Goal: Transaction & Acquisition: Subscribe to service/newsletter

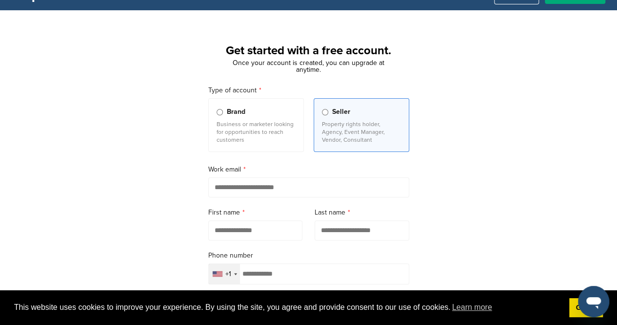
scroll to position [32, 0]
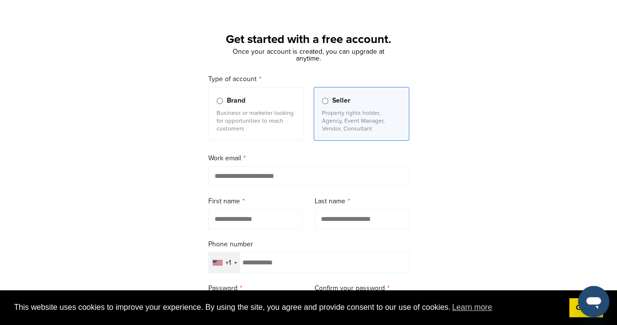
click at [233, 109] on p "Business or marketer looking for opportunities to reach customers" at bounding box center [256, 120] width 79 height 23
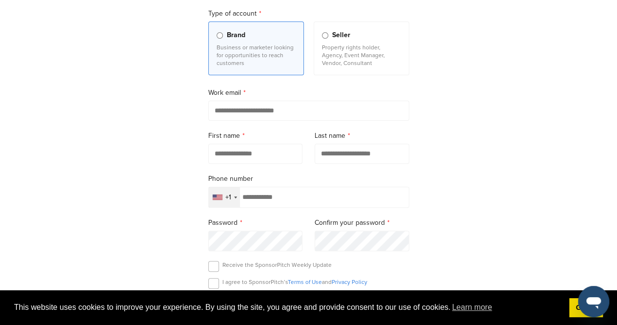
scroll to position [130, 0]
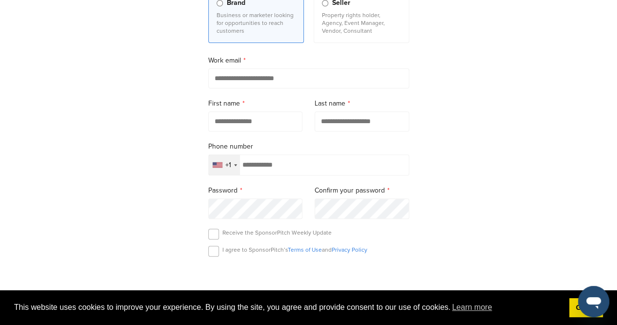
click at [320, 81] on input "email" at bounding box center [308, 78] width 201 height 20
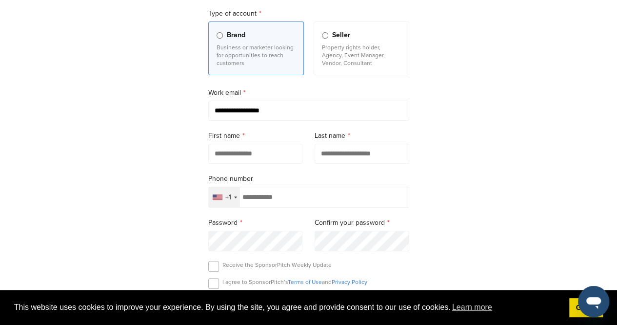
type input "**********"
click at [226, 153] on input "text" at bounding box center [255, 154] width 95 height 20
type input "********"
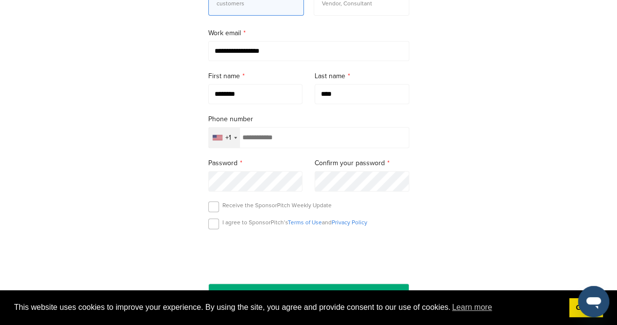
scroll to position [163, 0]
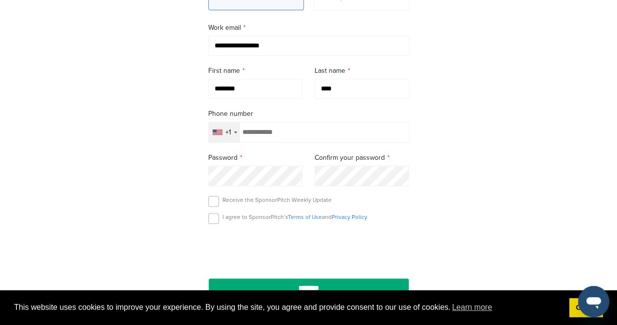
type input "****"
click at [225, 130] on div "+1" at bounding box center [224, 132] width 31 height 20
type input "**"
click at [263, 173] on span "+962" at bounding box center [258, 177] width 15 height 10
type input "*********"
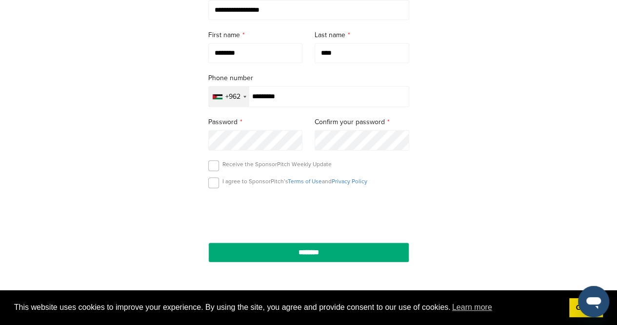
scroll to position [227, 0]
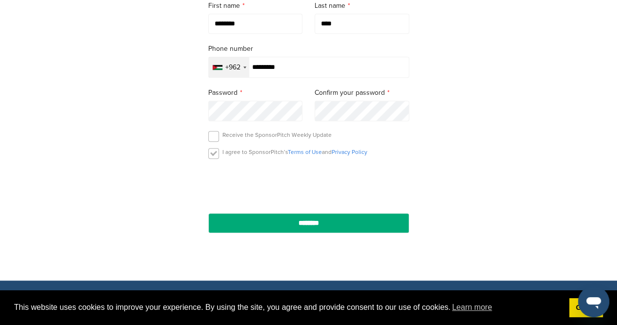
click at [214, 153] on label at bounding box center [213, 153] width 11 height 11
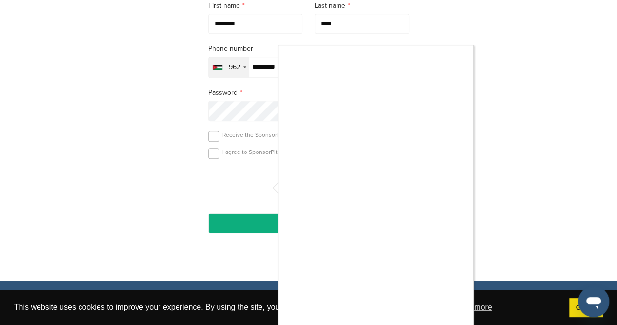
scroll to position [260, 0]
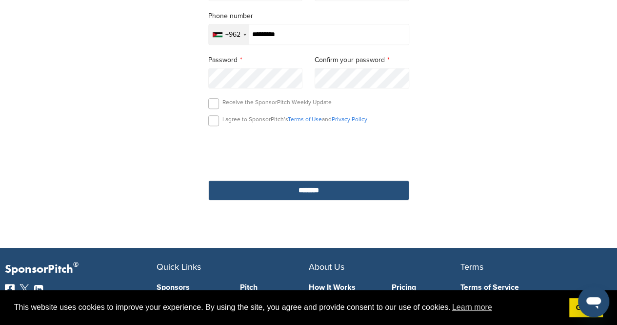
click at [270, 184] on input "********" at bounding box center [308, 190] width 201 height 20
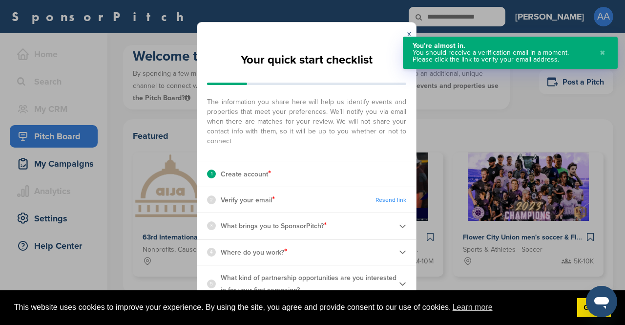
click at [318, 12] on div "x Your quick start checklist The information you share here will help us identi…" at bounding box center [312, 162] width 625 height 325
click at [600, 55] on button "✖" at bounding box center [602, 52] width 11 height 21
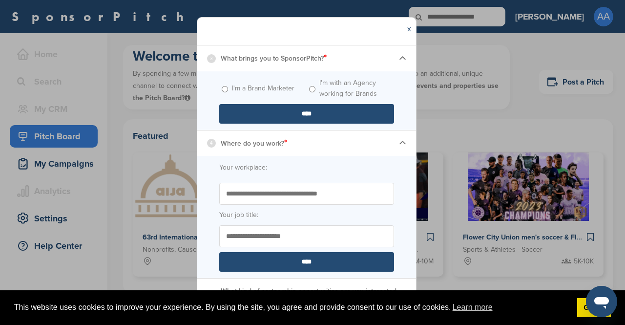
scroll to position [169, 0]
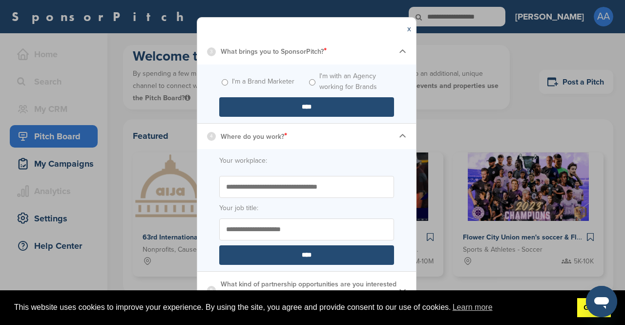
click at [585, 313] on link "Got it!" at bounding box center [594, 308] width 34 height 20
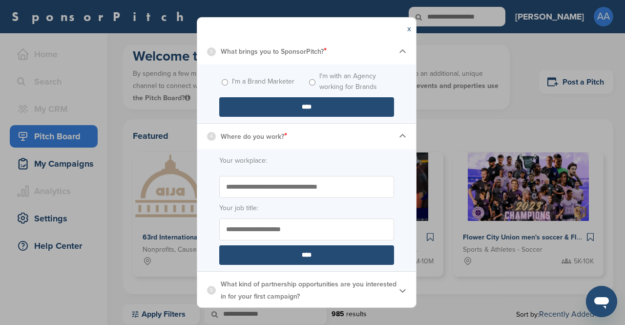
click at [399, 290] on img at bounding box center [402, 290] width 7 height 7
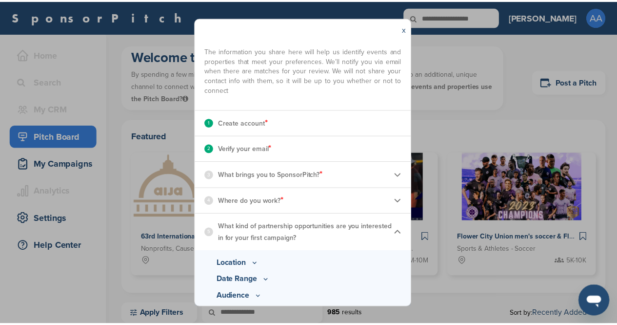
scroll to position [40, 0]
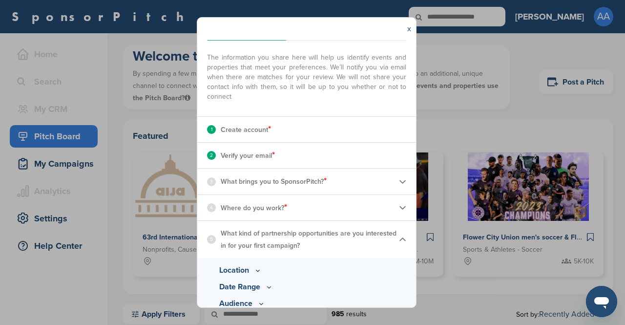
click at [333, 182] on div "3 What brings you to SponsorPitch? *" at bounding box center [306, 180] width 219 height 25
click at [399, 178] on img at bounding box center [402, 181] width 7 height 7
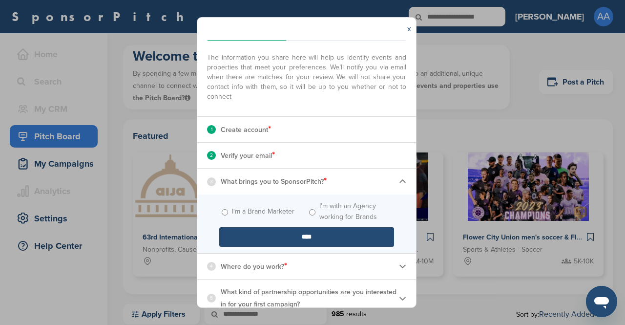
click at [473, 95] on div "x Your quick start checklist The information you share here will help us identi…" at bounding box center [312, 162] width 625 height 325
click at [409, 30] on link "x" at bounding box center [409, 29] width 4 height 10
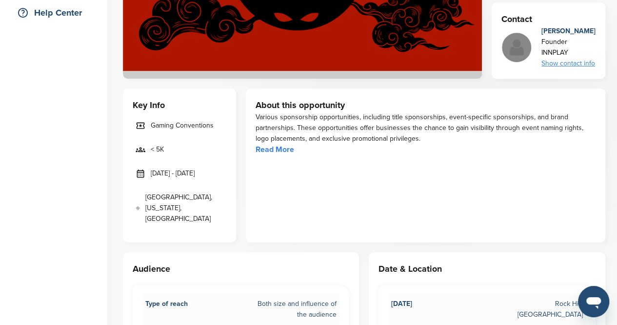
scroll to position [195, 0]
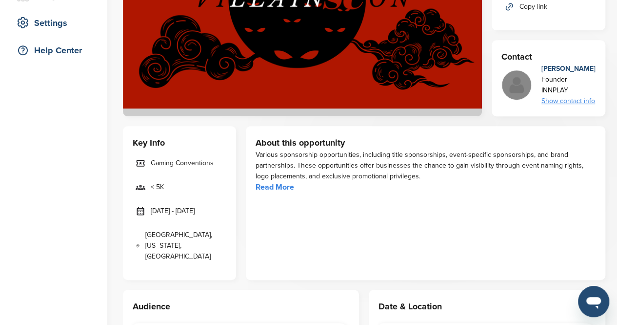
click at [278, 185] on link "Read More" at bounding box center [275, 187] width 39 height 10
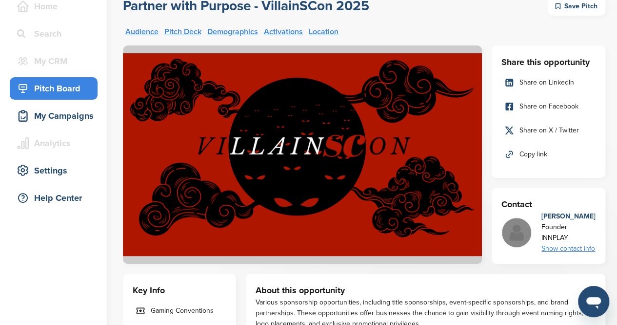
scroll to position [0, 0]
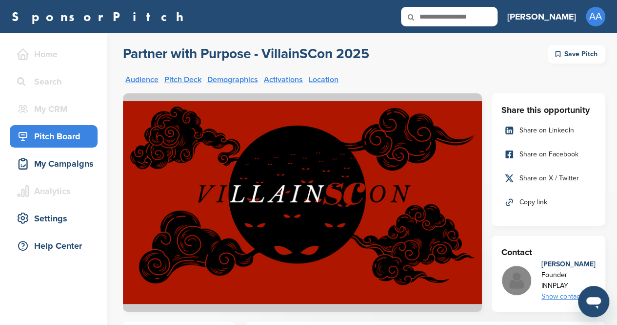
click at [334, 81] on link "Location" at bounding box center [324, 80] width 30 height 8
click at [51, 146] on div "Pitch Board" at bounding box center [54, 136] width 88 height 22
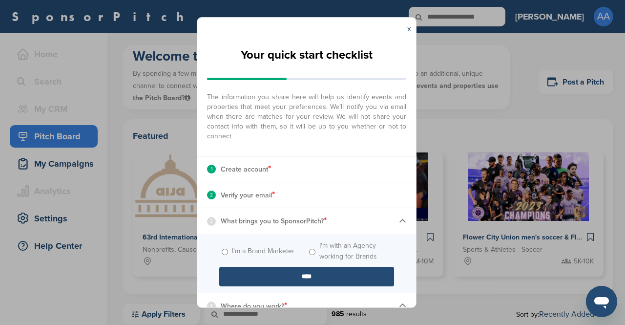
click at [498, 98] on div "x Your quick start checklist The information you share here will help us identi…" at bounding box center [312, 162] width 625 height 325
click at [409, 29] on link "x" at bounding box center [409, 29] width 4 height 10
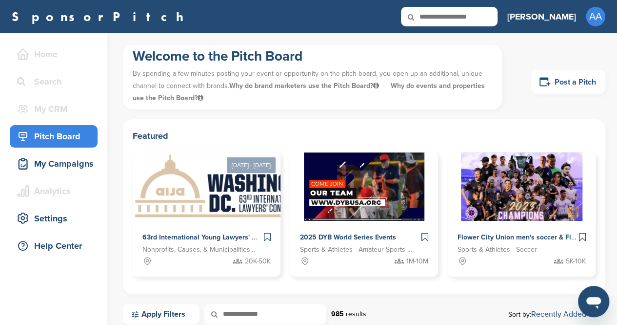
click at [574, 86] on link "Post a Pitch" at bounding box center [569, 82] width 74 height 24
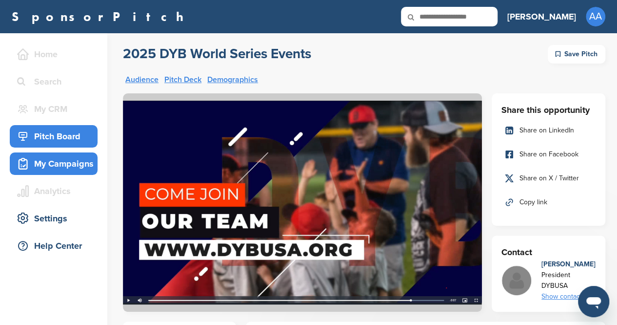
click at [66, 165] on div "My Campaigns" at bounding box center [56, 164] width 83 height 18
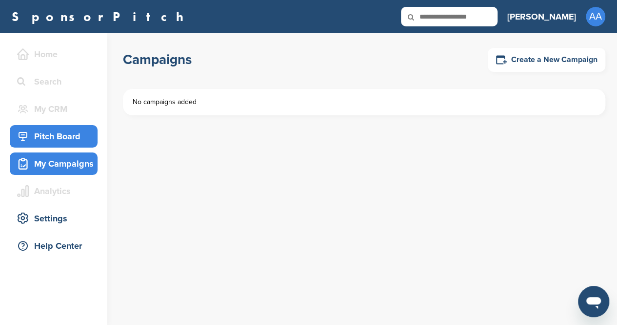
click at [82, 144] on div "Pitch Board" at bounding box center [56, 136] width 83 height 18
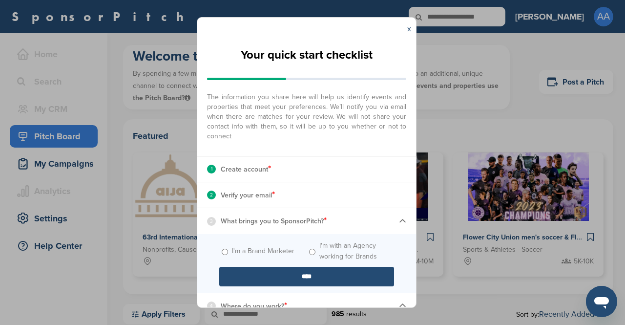
click at [593, 103] on div "x Your quick start checklist The information you share here will help us identi…" at bounding box center [312, 162] width 625 height 325
click at [66, 218] on div "x Your quick start checklist The information you share here will help us identi…" at bounding box center [312, 162] width 625 height 325
click at [407, 30] on link "x" at bounding box center [409, 29] width 4 height 10
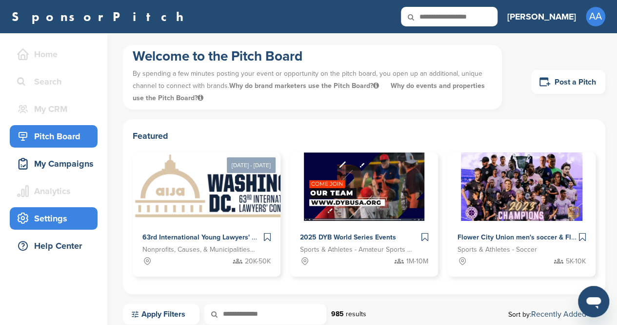
click at [42, 226] on div "Settings" at bounding box center [56, 218] width 83 height 18
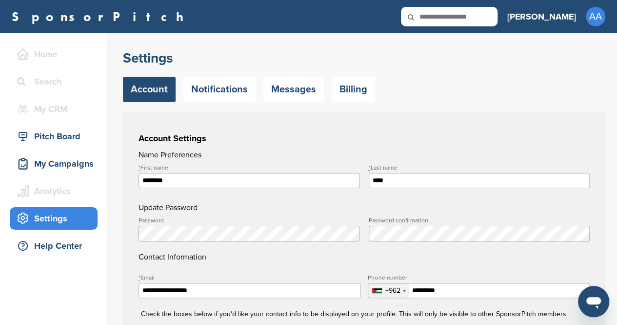
type input "**********"
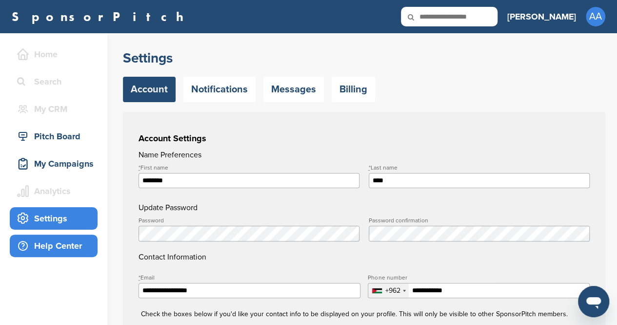
click at [58, 242] on div "Help Center" at bounding box center [56, 246] width 83 height 18
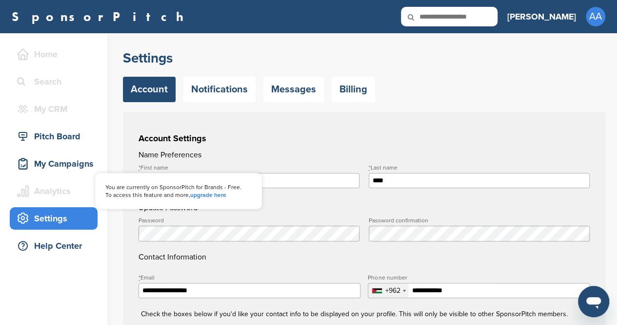
click at [49, 191] on div "Analytics" at bounding box center [56, 191] width 83 height 18
click at [215, 196] on link "upgrade here" at bounding box center [208, 194] width 36 height 7
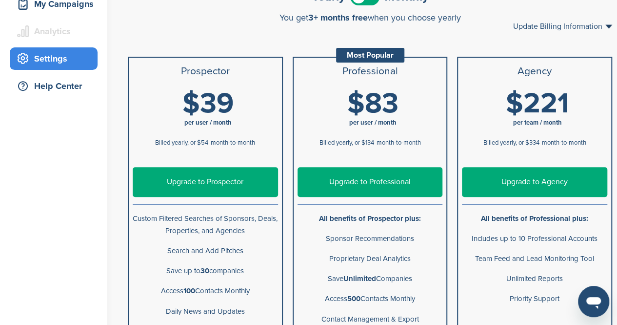
scroll to position [195, 0]
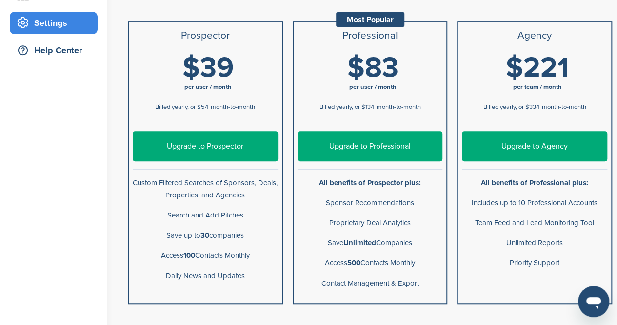
drag, startPoint x: 401, startPoint y: 63, endPoint x: 344, endPoint y: 67, distance: 57.3
click at [344, 67] on h1 "$83 per user / month" at bounding box center [373, 75] width 145 height 44
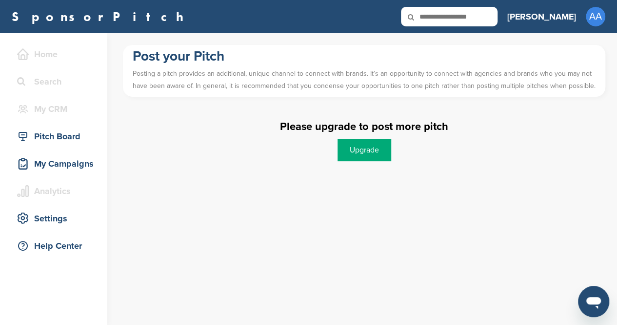
click at [360, 149] on link "Upgrade" at bounding box center [365, 150] width 54 height 22
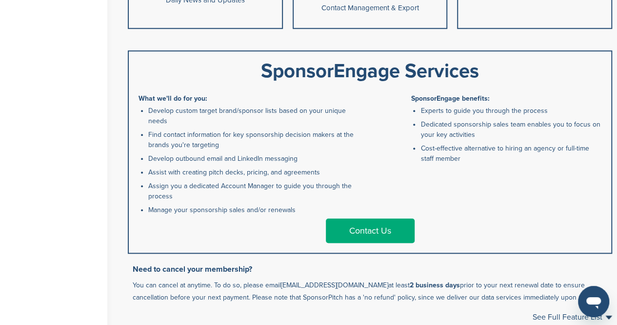
scroll to position [455, 0]
